Goal: Task Accomplishment & Management: Complete application form

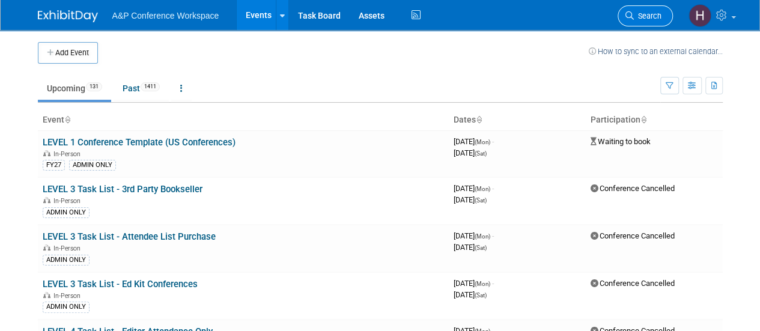
click at [640, 13] on span "Search" at bounding box center [648, 15] width 28 height 9
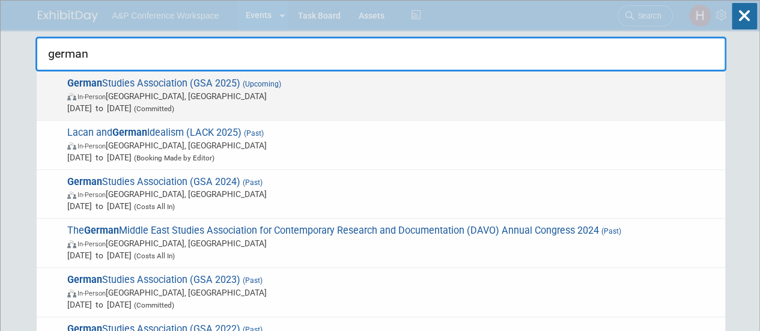
type input "german"
click at [173, 85] on span "German Studies Association (GSA 2025) (Upcoming) In-Person [GEOGRAPHIC_DATA], […" at bounding box center [392, 96] width 656 height 37
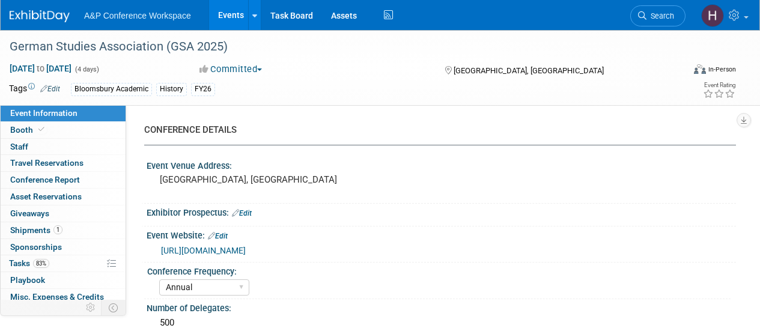
select select "Annual"
select select "Level 2"
select select "In-Person Booth"
select select "History"
select select "Bloomsbury Academic"
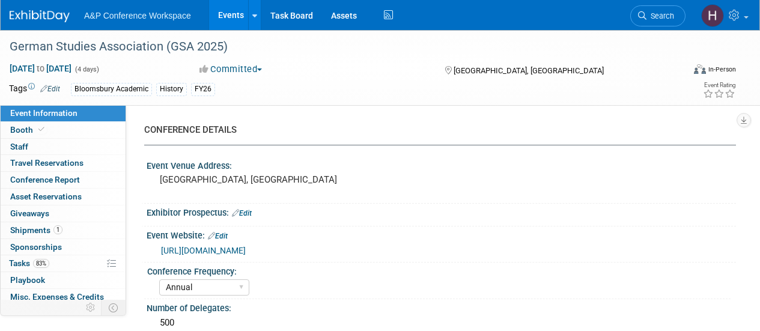
select select "[PERSON_NAME]"
select select "Brand/Subject Presence​"
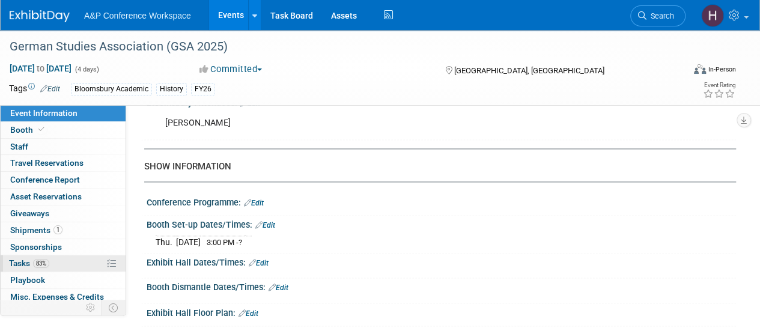
scroll to position [2, 0]
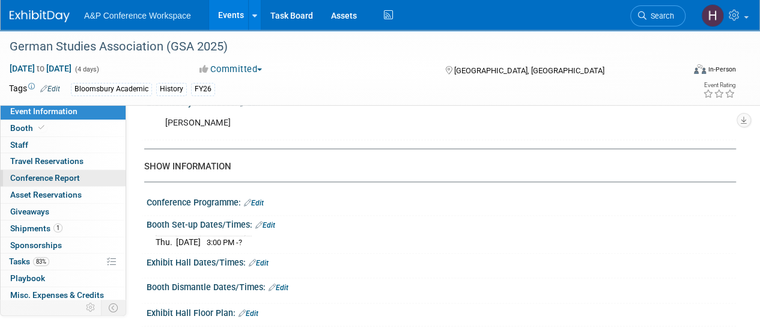
click at [68, 179] on span "Conference Report" at bounding box center [45, 178] width 70 height 10
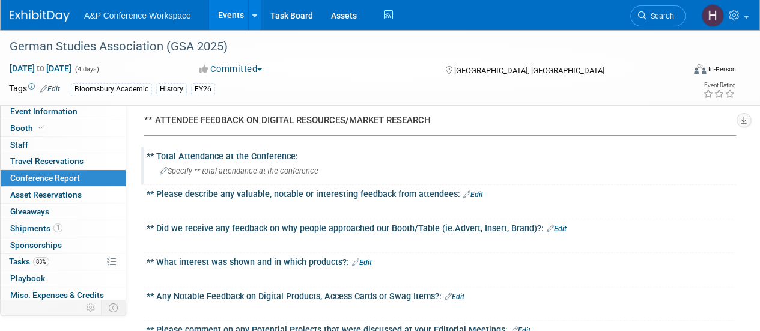
scroll to position [1511, 0]
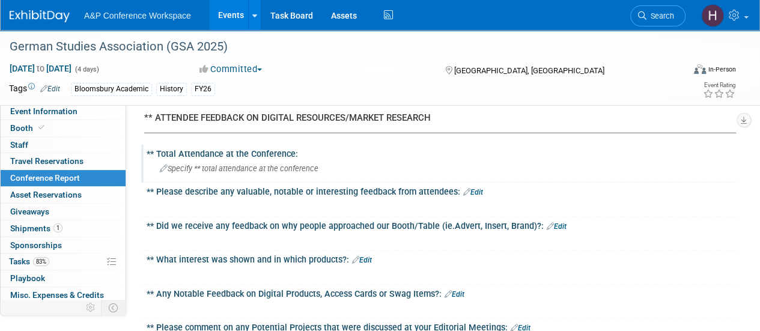
click at [266, 168] on div "Specify ** total attendance at the conference" at bounding box center [442, 168] width 572 height 19
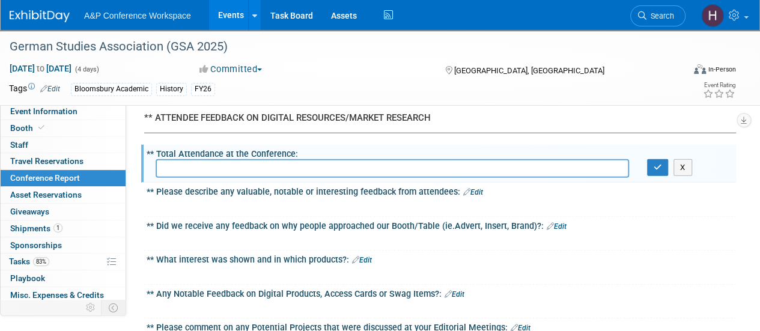
click at [262, 165] on input "text" at bounding box center [393, 168] width 474 height 19
type input "1000 registered"
click at [651, 162] on button "button" at bounding box center [658, 167] width 22 height 17
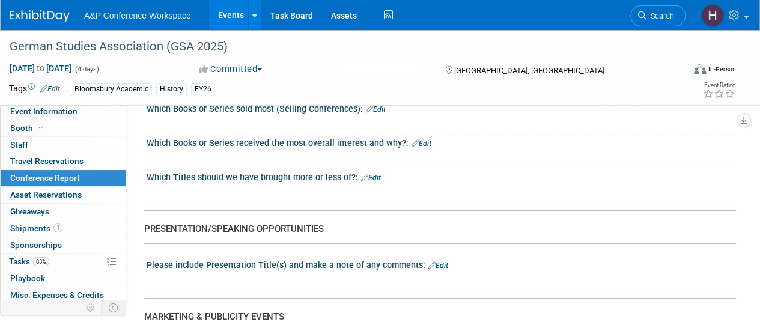
scroll to position [984, 0]
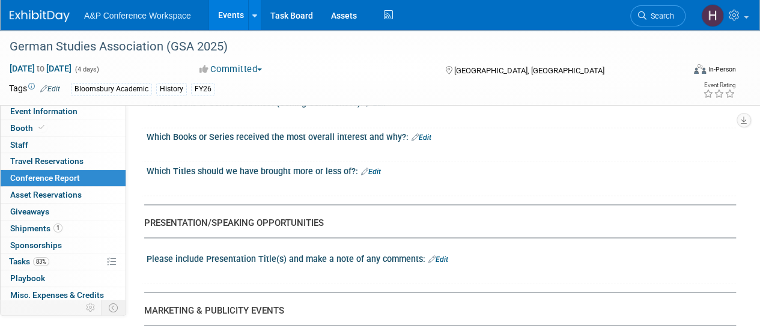
click at [420, 133] on link "Edit" at bounding box center [422, 137] width 20 height 8
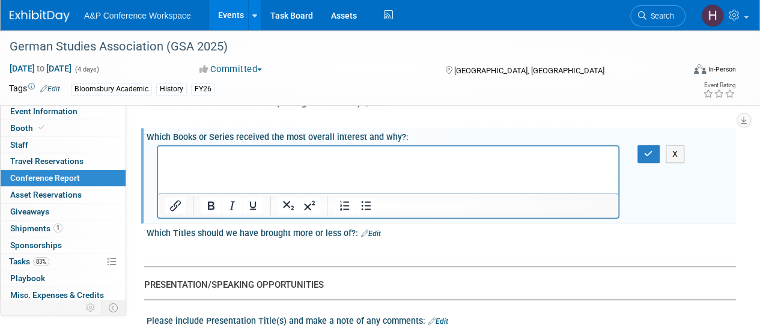
scroll to position [0, 0]
drag, startPoint x: 463, startPoint y: 305, endPoint x: 261, endPoint y: 168, distance: 244.3
click at [261, 163] on html at bounding box center [388, 154] width 460 height 17
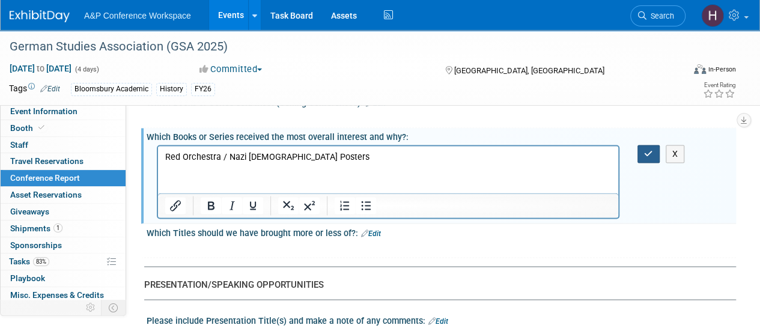
click at [650, 145] on button "button" at bounding box center [649, 153] width 22 height 17
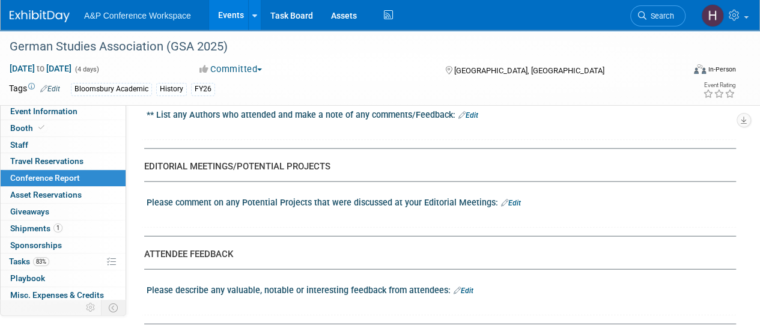
scroll to position [1341, 0]
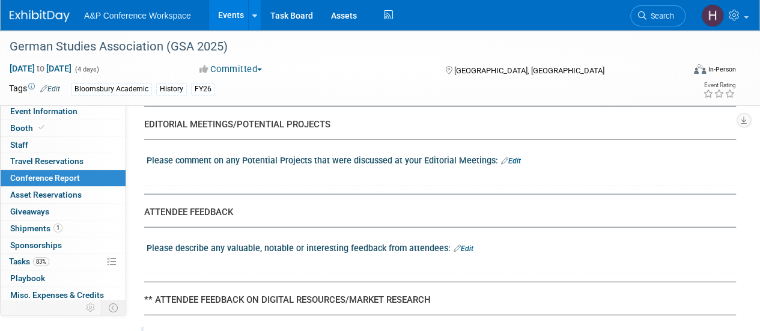
click at [493, 189] on div "CONFERENCE REPORT A&P to complete all fields when applicable - BDR to complete …" at bounding box center [435, 68] width 583 height 2581
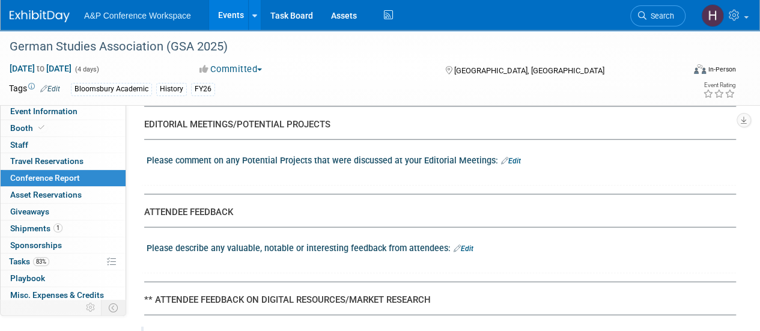
click at [493, 189] on div "CONFERENCE REPORT A&P to complete all fields when applicable - BDR to complete …" at bounding box center [435, 68] width 583 height 2581
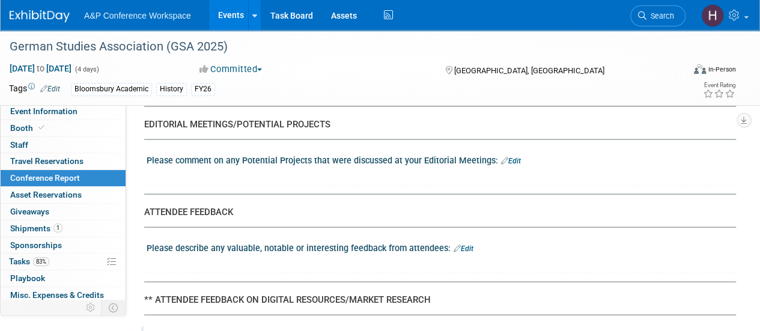
click at [493, 189] on div "CONFERENCE REPORT A&P to complete all fields when applicable - BDR to complete …" at bounding box center [435, 68] width 583 height 2581
